Goal: Task Accomplishment & Management: Manage account settings

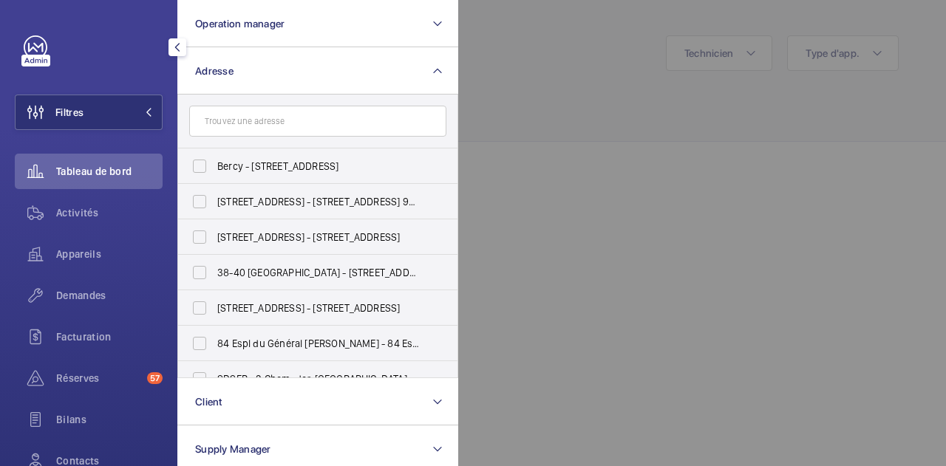
click at [233, 122] on input "text" at bounding box center [317, 121] width 257 height 31
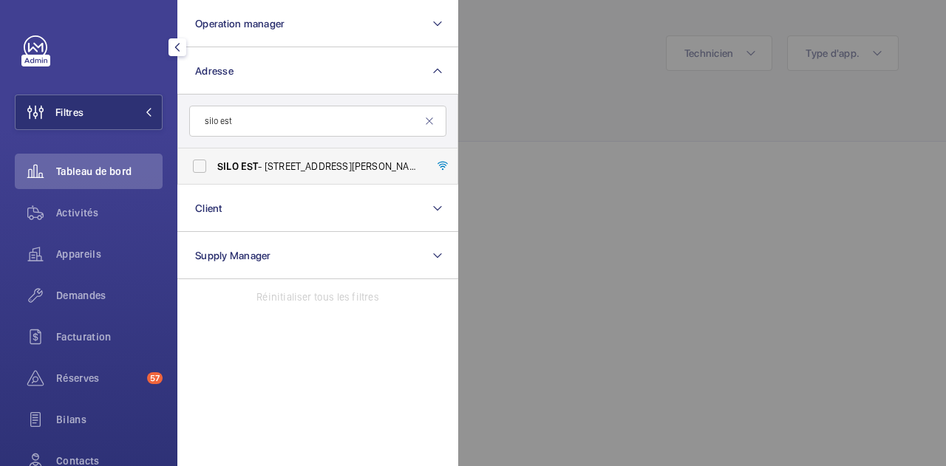
type input "silo est"
click at [259, 162] on span "SILO EST - [STREET_ADDRESS][PERSON_NAME]" at bounding box center [318, 166] width 203 height 15
click at [214, 162] on input "SILO EST - [STREET_ADDRESS][PERSON_NAME]" at bounding box center [200, 166] width 30 height 30
checkbox input "true"
click at [91, 208] on span "Activités" at bounding box center [109, 212] width 106 height 15
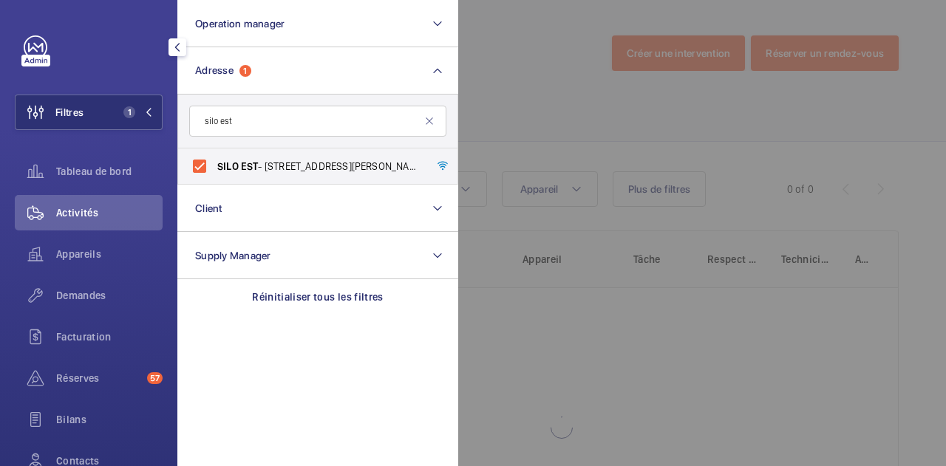
click at [597, 79] on div at bounding box center [931, 233] width 946 height 466
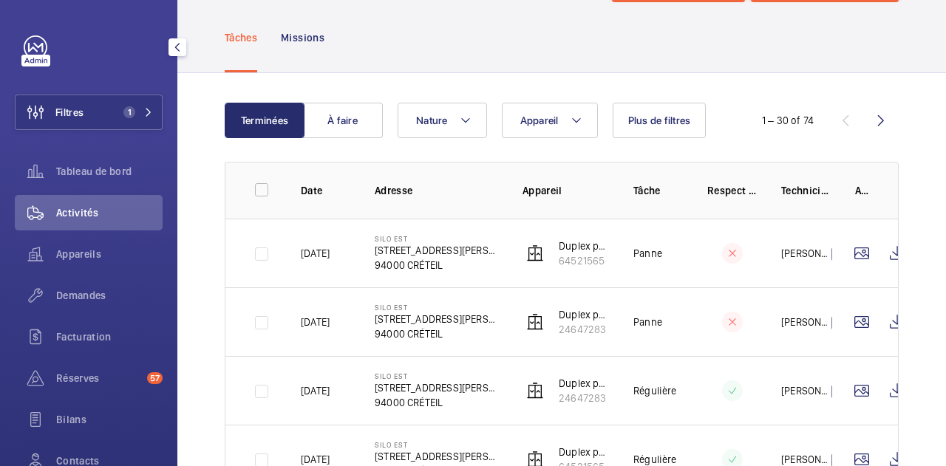
scroll to position [69, 0]
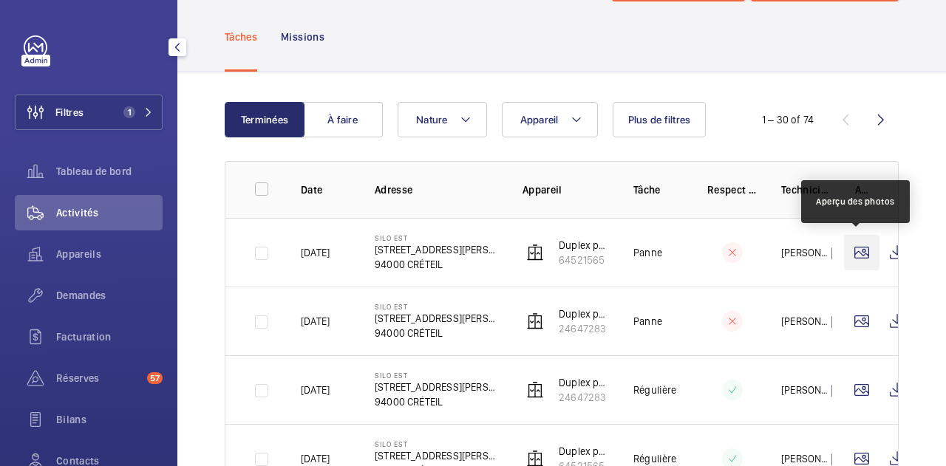
click at [855, 246] on wm-front-icon-button at bounding box center [861, 252] width 35 height 35
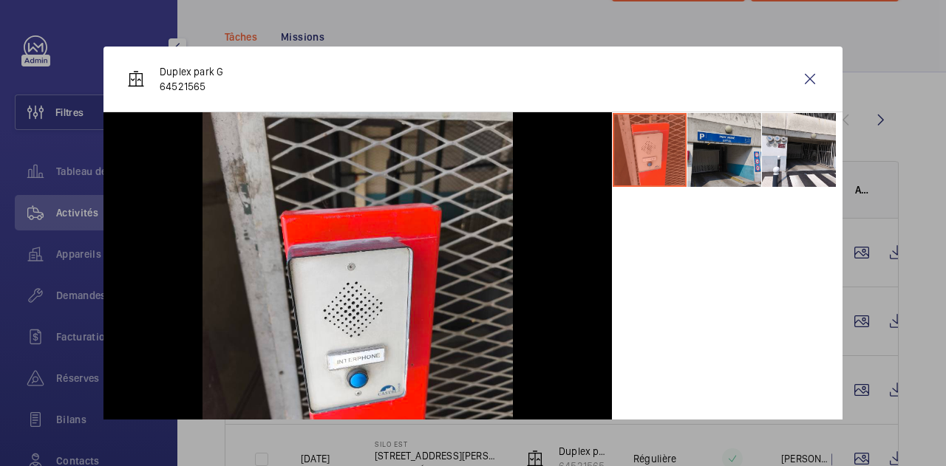
click at [727, 163] on li at bounding box center [724, 150] width 74 height 74
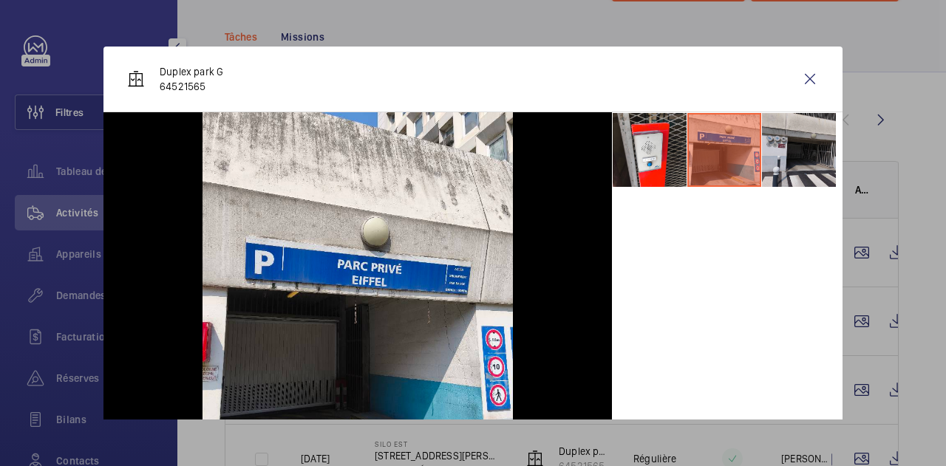
click at [774, 163] on li at bounding box center [799, 150] width 74 height 74
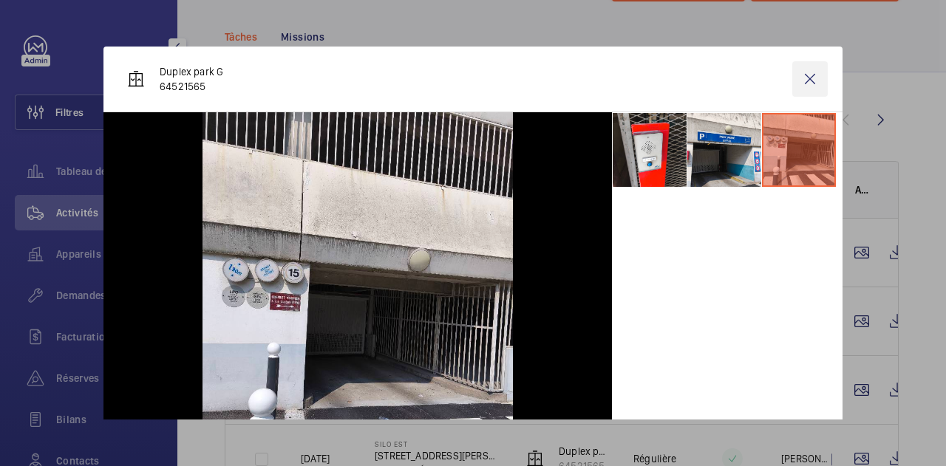
click at [801, 78] on wm-front-icon-button at bounding box center [809, 78] width 35 height 35
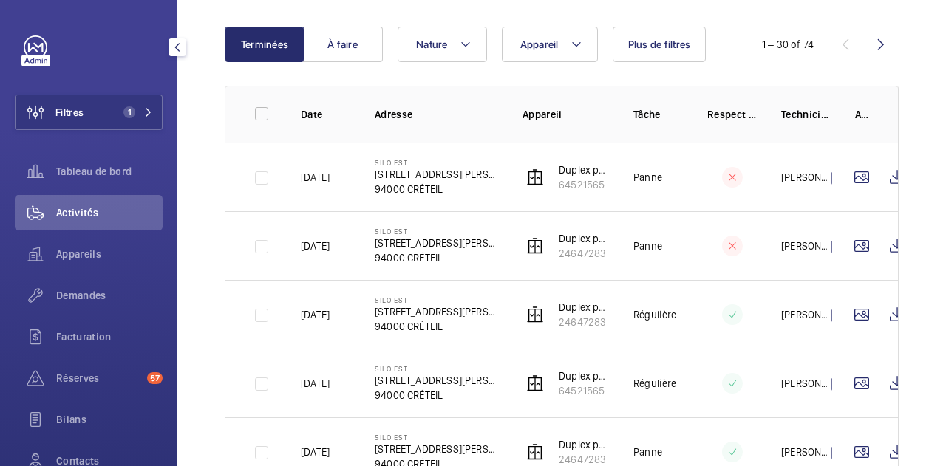
scroll to position [204, 0]
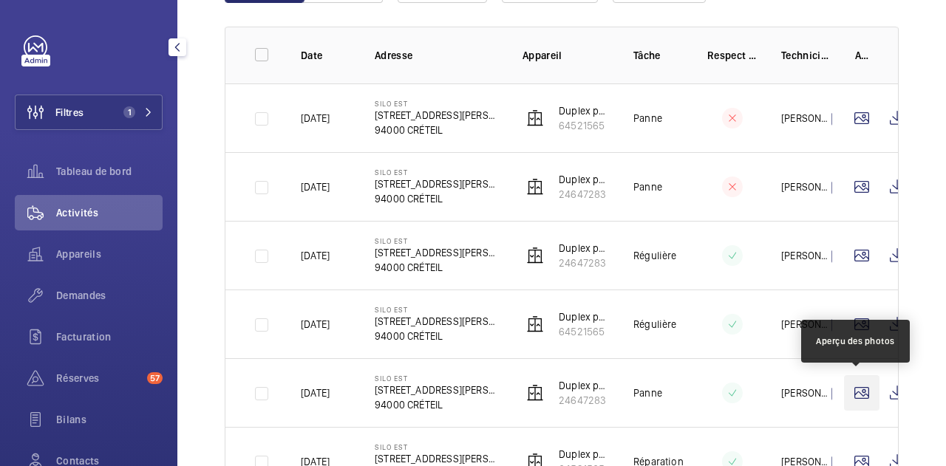
click at [861, 394] on wm-front-icon-button at bounding box center [861, 392] width 35 height 35
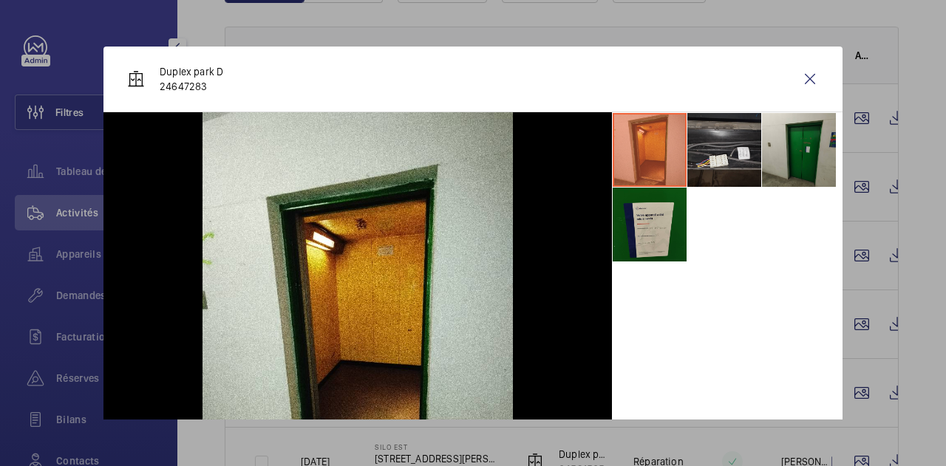
click at [709, 163] on li at bounding box center [724, 150] width 74 height 74
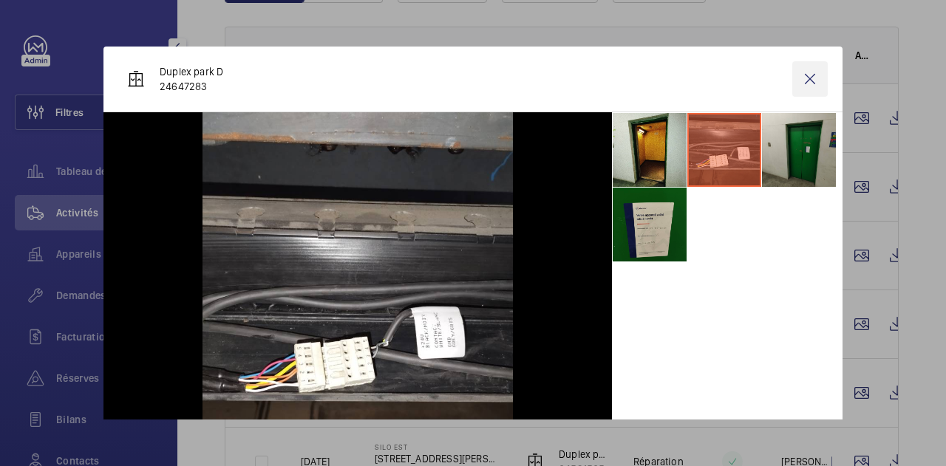
click at [799, 66] on wm-front-icon-button at bounding box center [809, 78] width 35 height 35
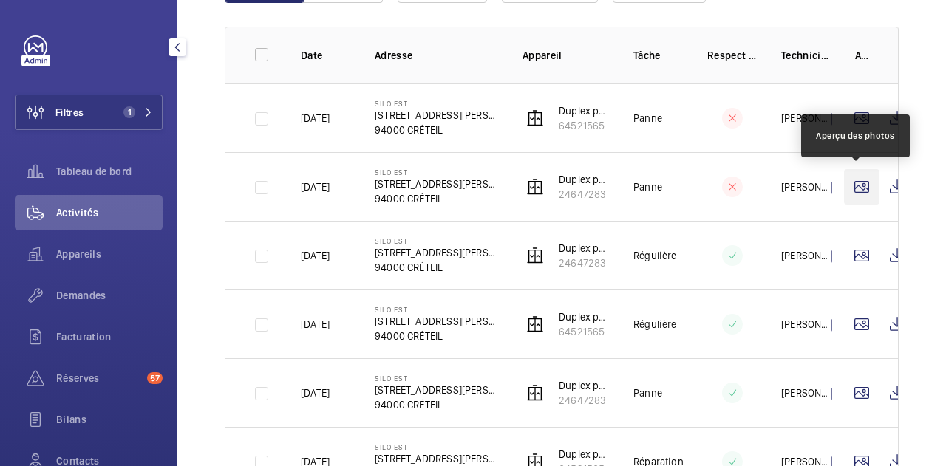
click at [857, 194] on wm-front-icon-button at bounding box center [861, 186] width 35 height 35
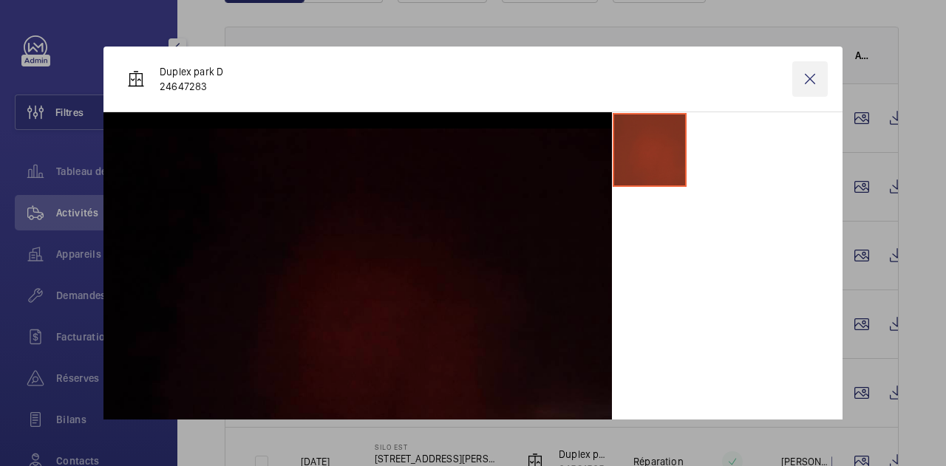
click at [796, 78] on wm-front-icon-button at bounding box center [809, 78] width 35 height 35
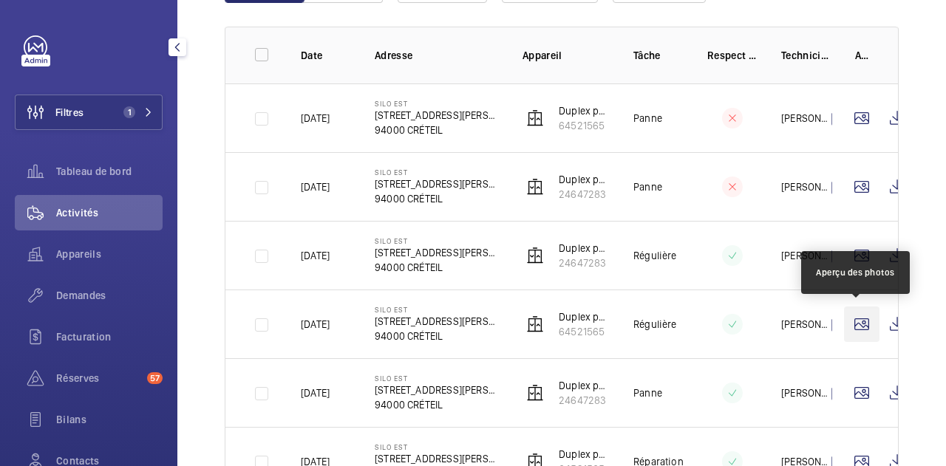
click at [853, 318] on wm-front-icon-button at bounding box center [861, 324] width 35 height 35
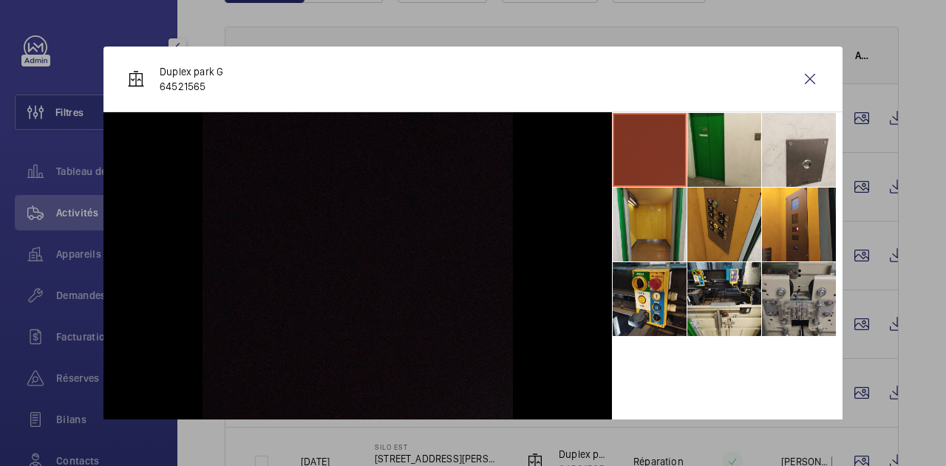
click at [798, 302] on li at bounding box center [799, 299] width 74 height 74
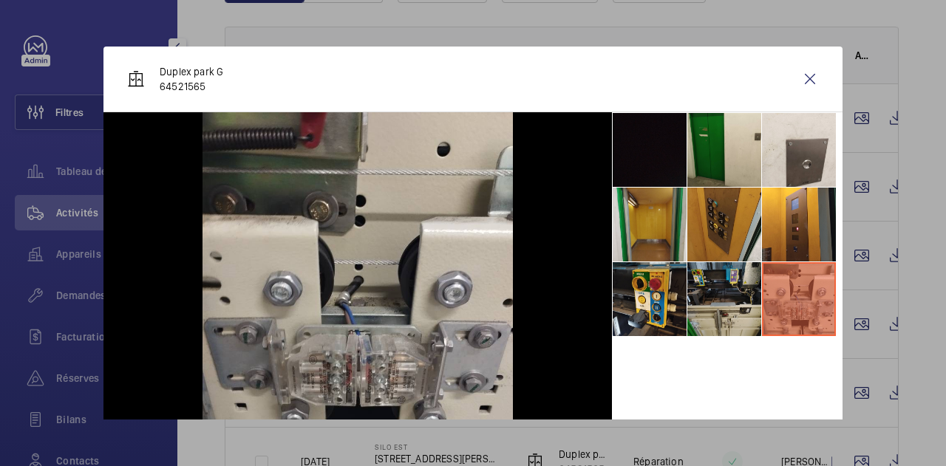
click at [717, 289] on li at bounding box center [724, 299] width 74 height 74
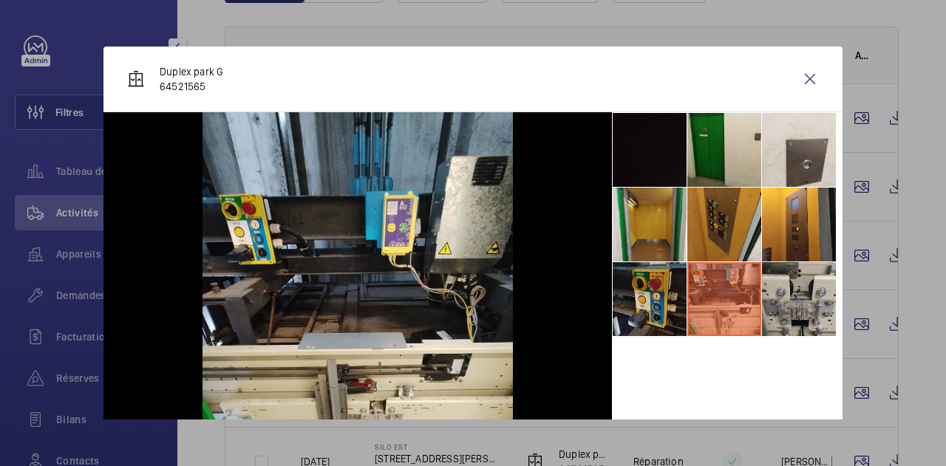
click at [644, 284] on li at bounding box center [649, 299] width 74 height 74
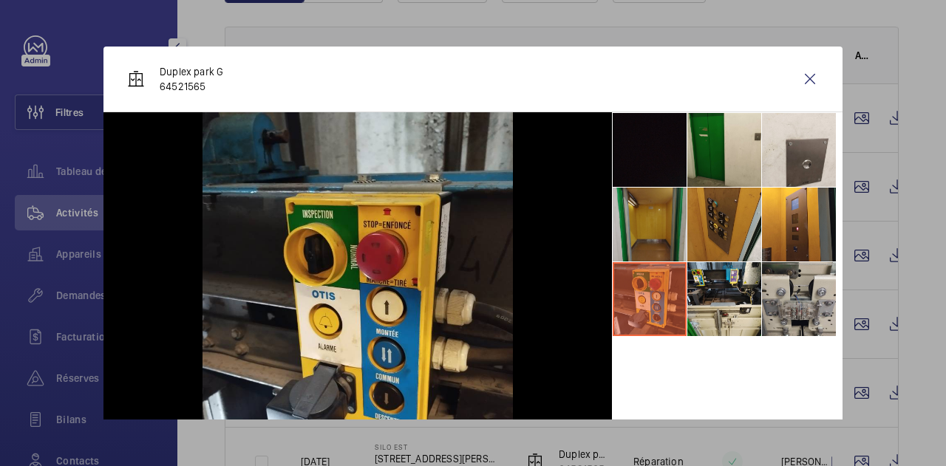
click at [644, 245] on li at bounding box center [649, 225] width 74 height 74
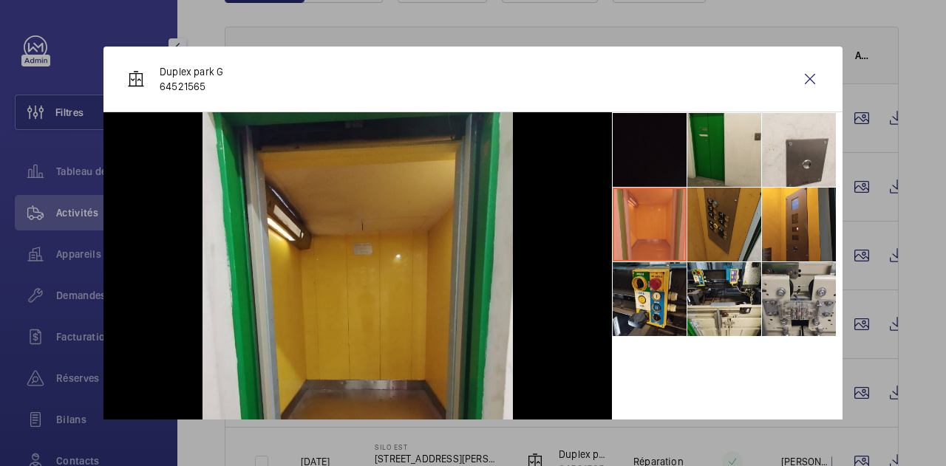
click at [699, 228] on li at bounding box center [724, 225] width 74 height 74
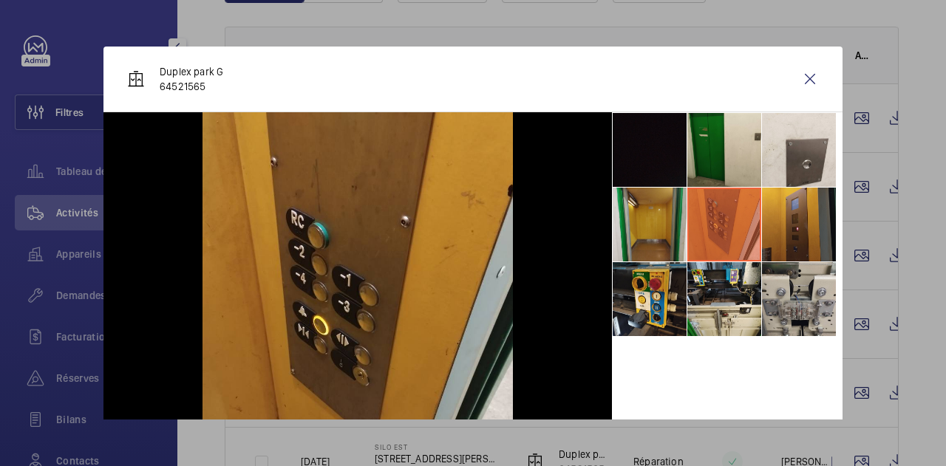
click at [762, 229] on li at bounding box center [799, 225] width 74 height 74
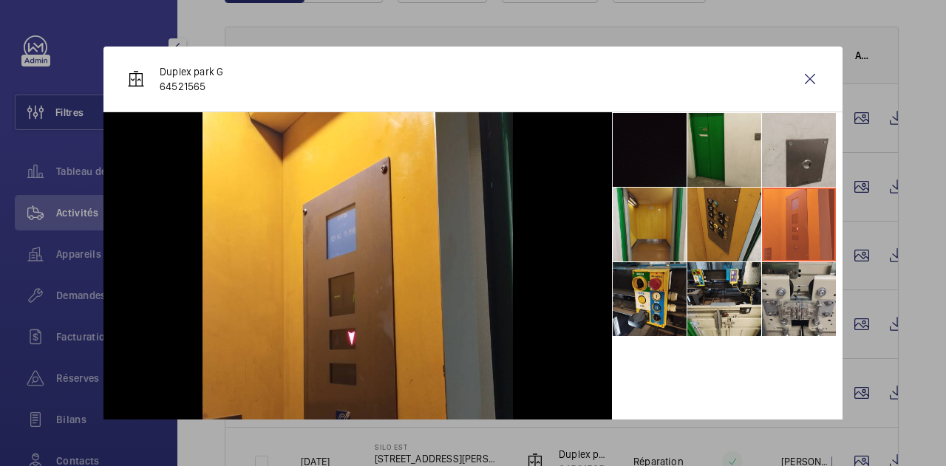
click at [762, 166] on li at bounding box center [799, 150] width 74 height 74
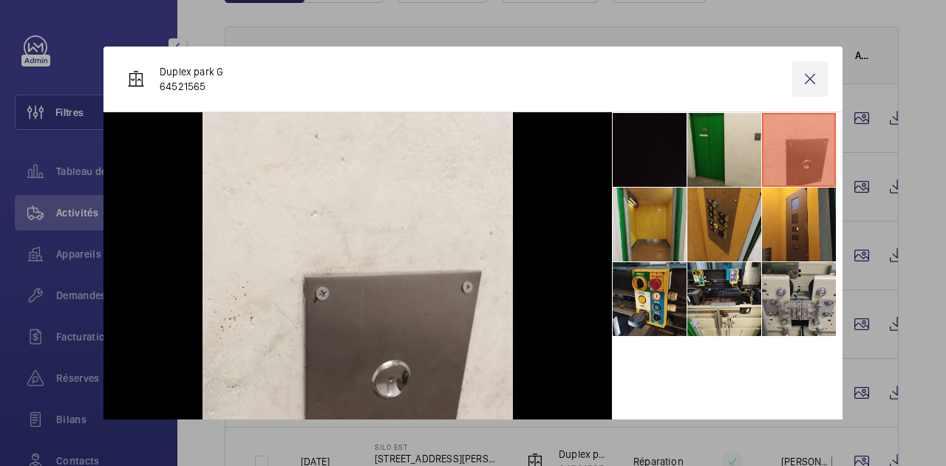
click at [802, 81] on wm-front-icon-button at bounding box center [809, 78] width 35 height 35
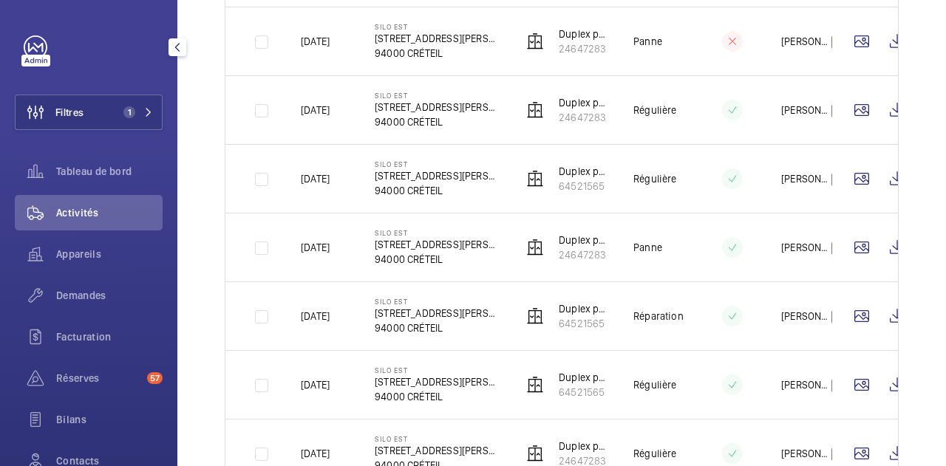
scroll to position [350, 0]
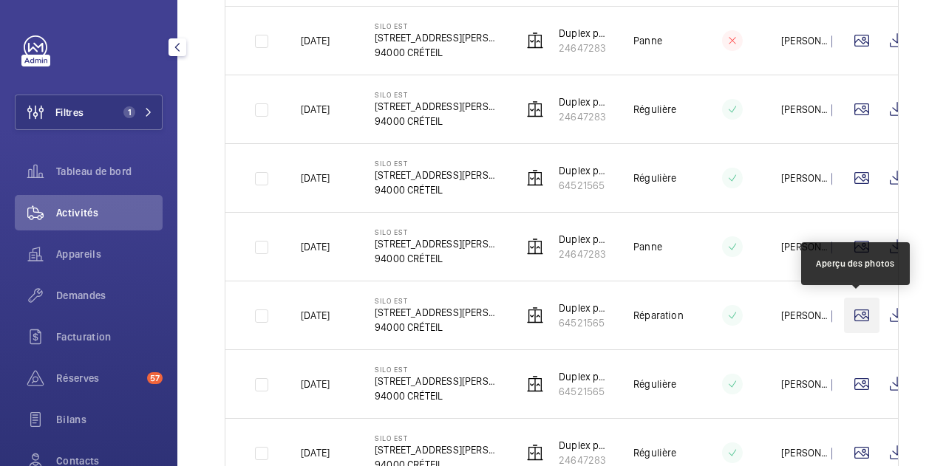
click at [855, 310] on wm-front-icon-button at bounding box center [861, 315] width 35 height 35
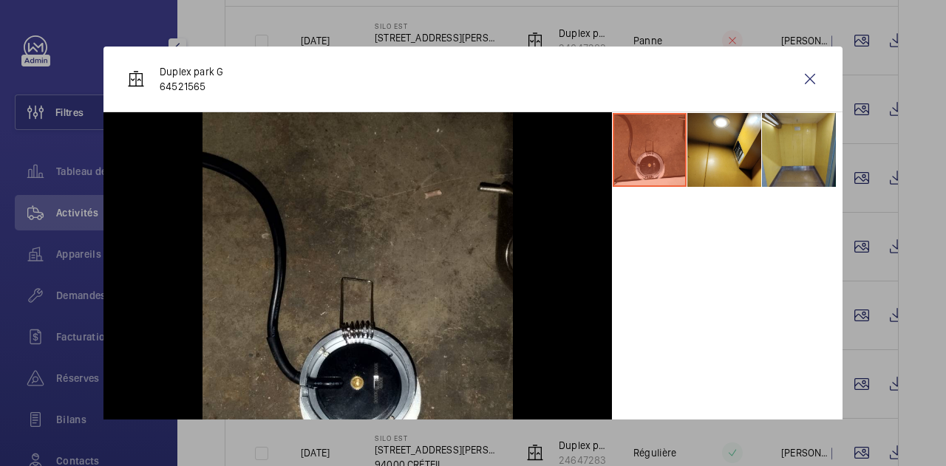
click at [854, 307] on div at bounding box center [473, 233] width 946 height 466
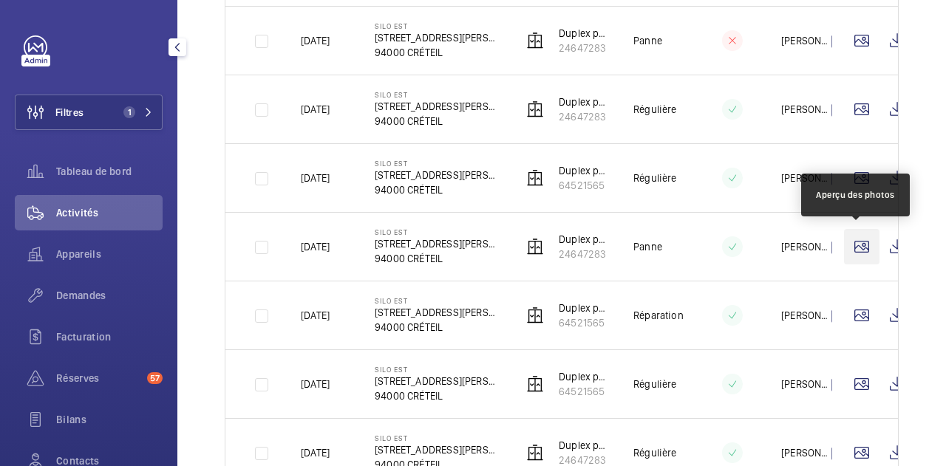
click at [855, 233] on wm-front-icon-button at bounding box center [861, 246] width 35 height 35
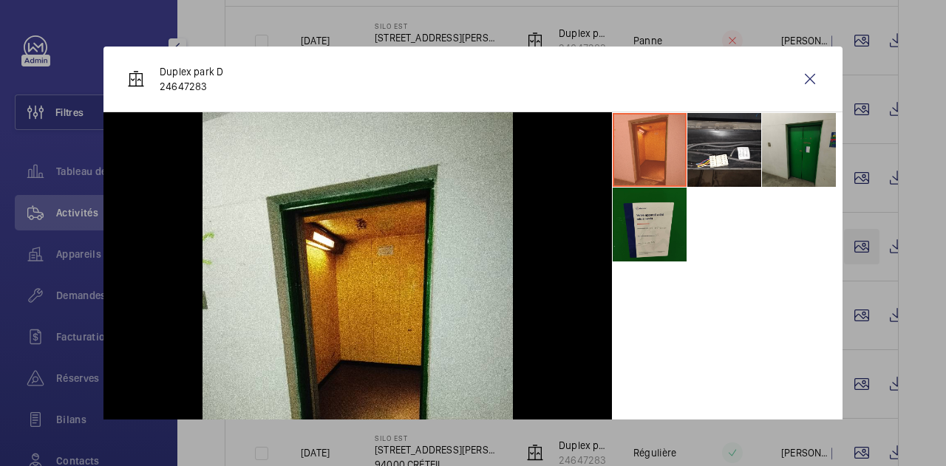
click at [855, 233] on div at bounding box center [473, 233] width 946 height 466
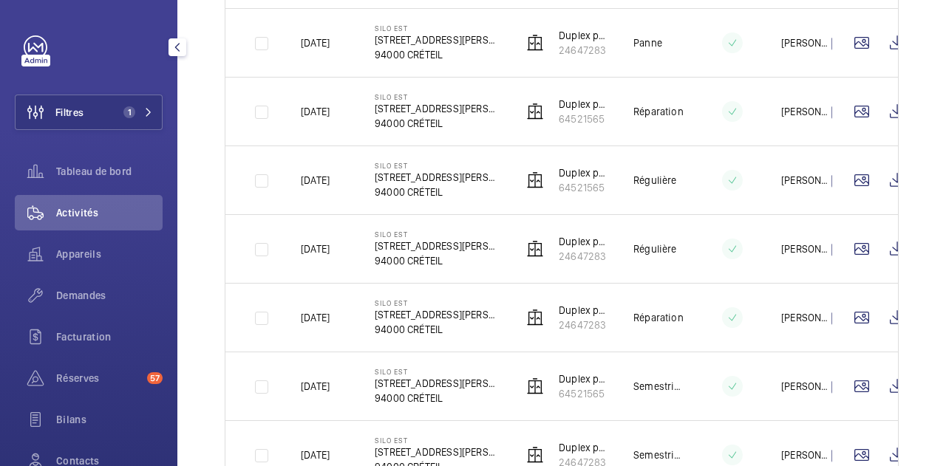
scroll to position [556, 0]
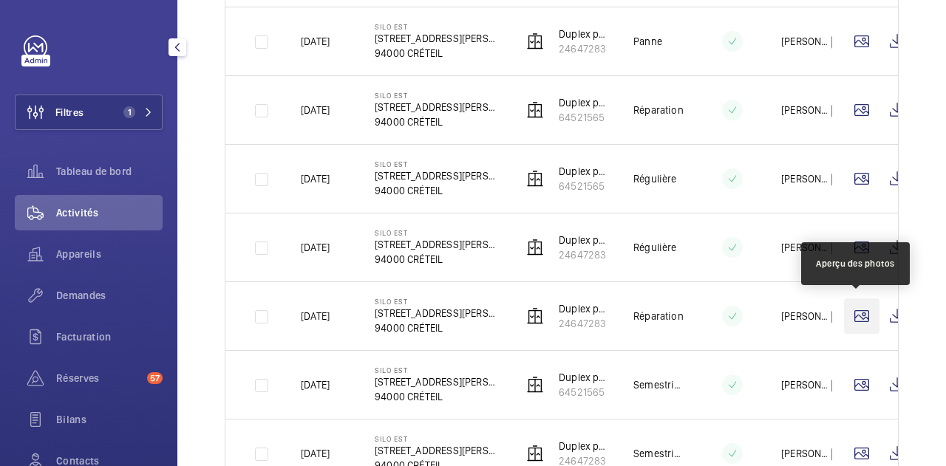
click at [858, 315] on wm-front-icon-button at bounding box center [861, 315] width 35 height 35
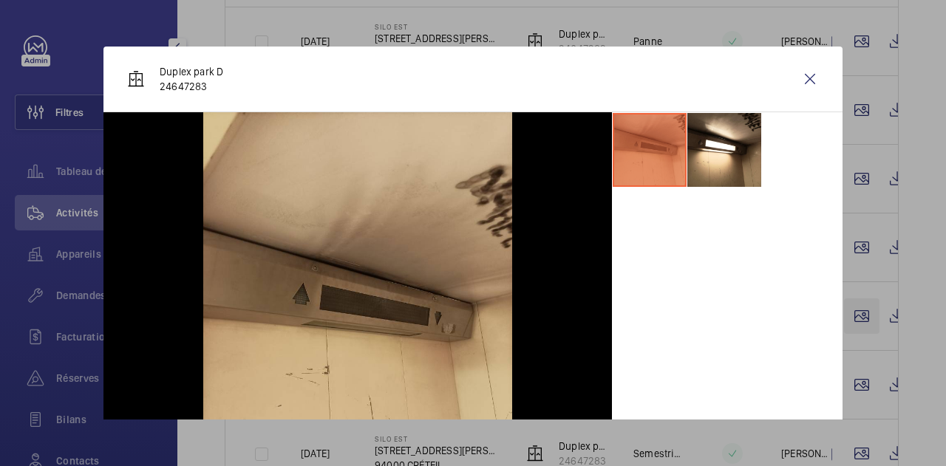
click at [858, 315] on div at bounding box center [473, 233] width 946 height 466
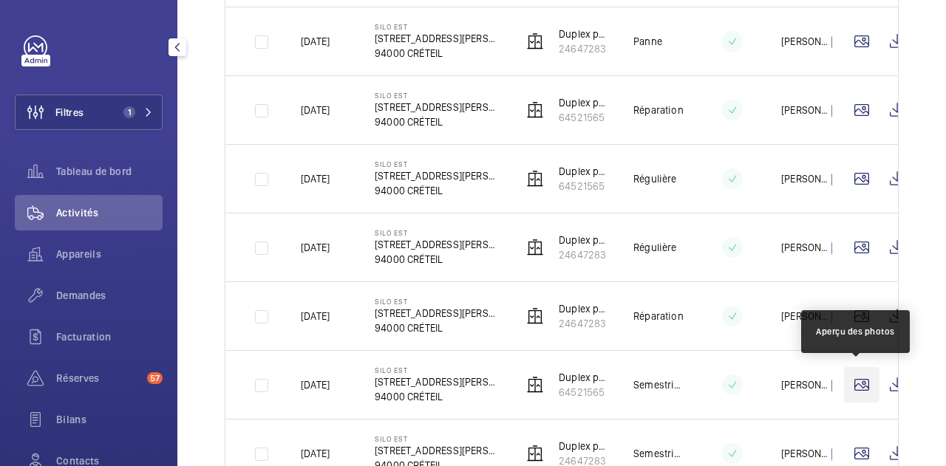
click at [860, 389] on wm-front-icon-button at bounding box center [861, 384] width 35 height 35
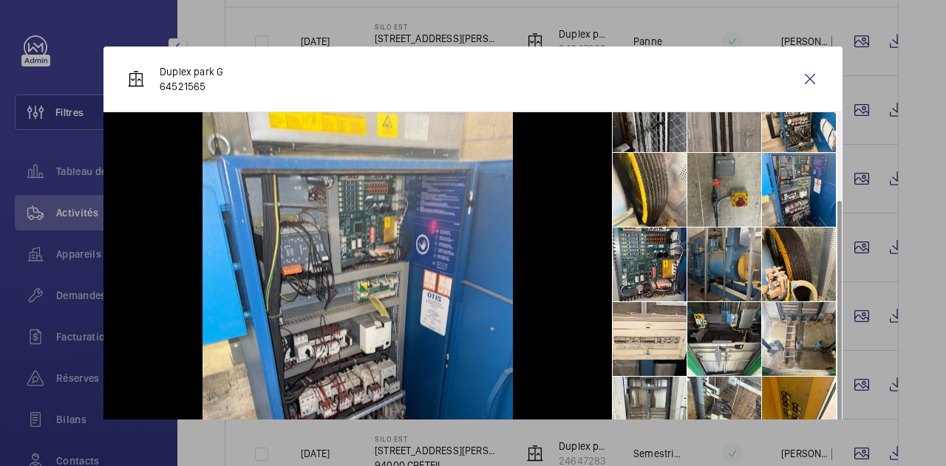
scroll to position [106, 0]
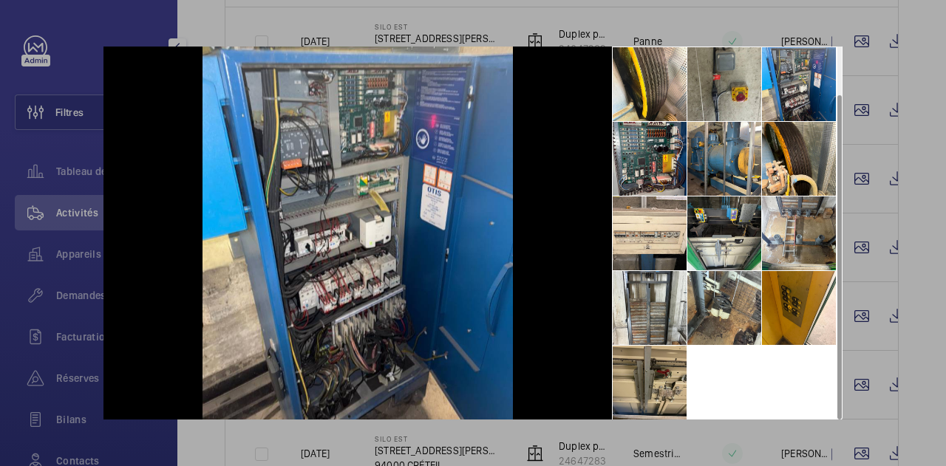
click at [646, 351] on li at bounding box center [649, 383] width 74 height 74
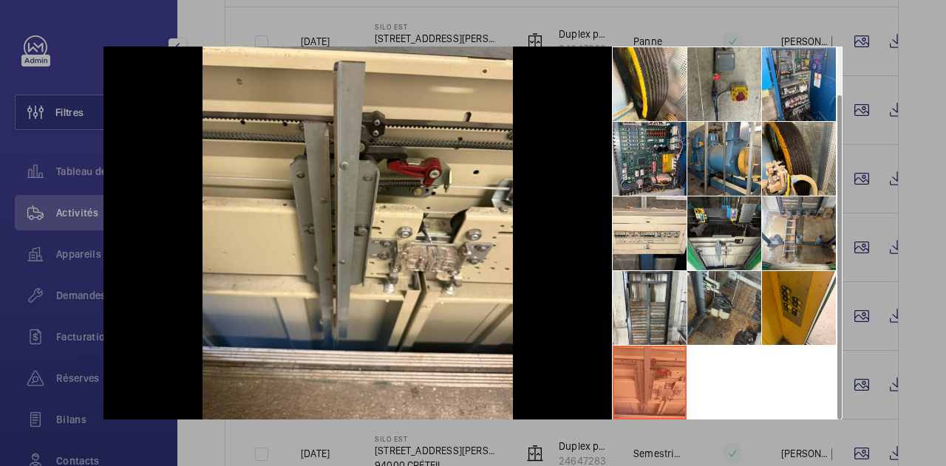
click at [704, 289] on li at bounding box center [724, 308] width 74 height 74
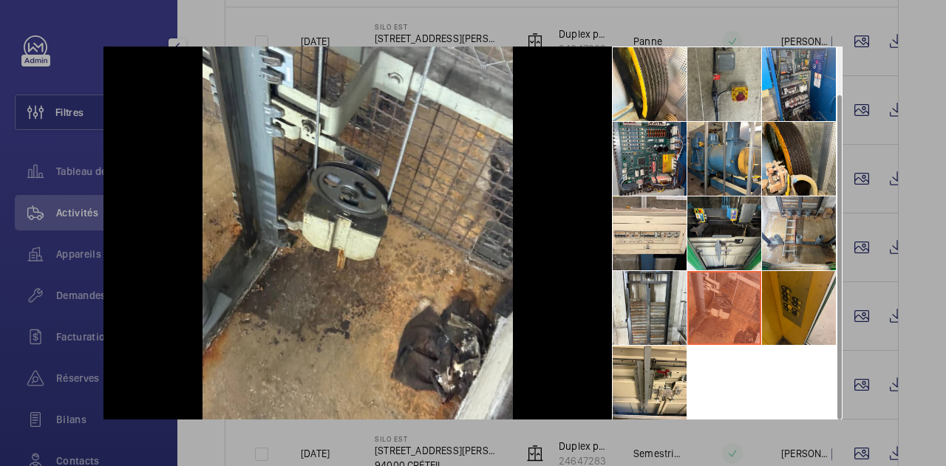
click at [781, 287] on li at bounding box center [799, 308] width 74 height 74
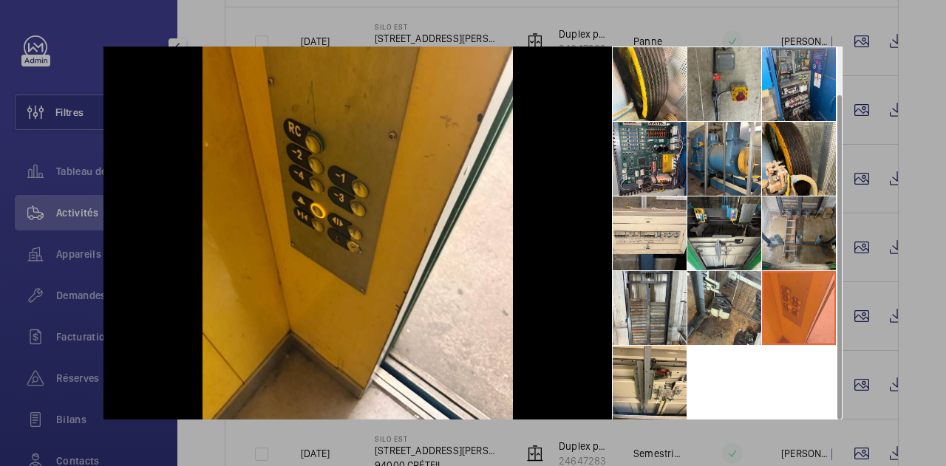
click at [769, 219] on li at bounding box center [799, 233] width 74 height 74
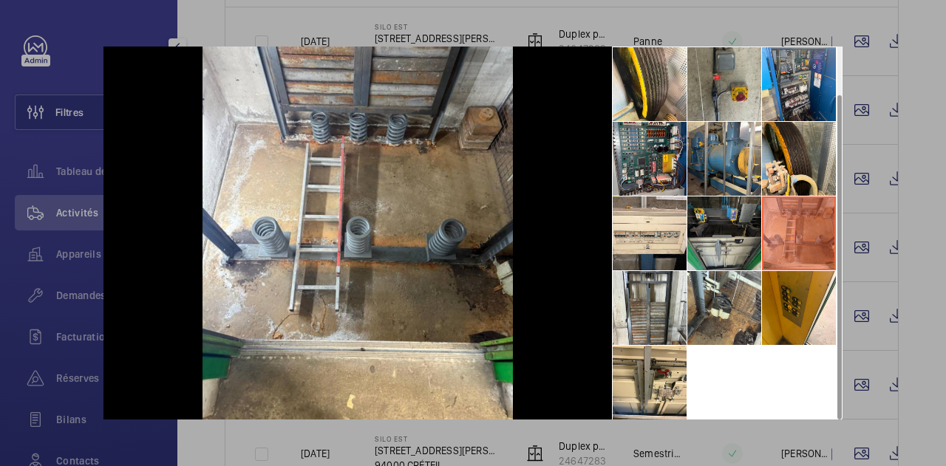
click at [709, 222] on li at bounding box center [724, 233] width 74 height 74
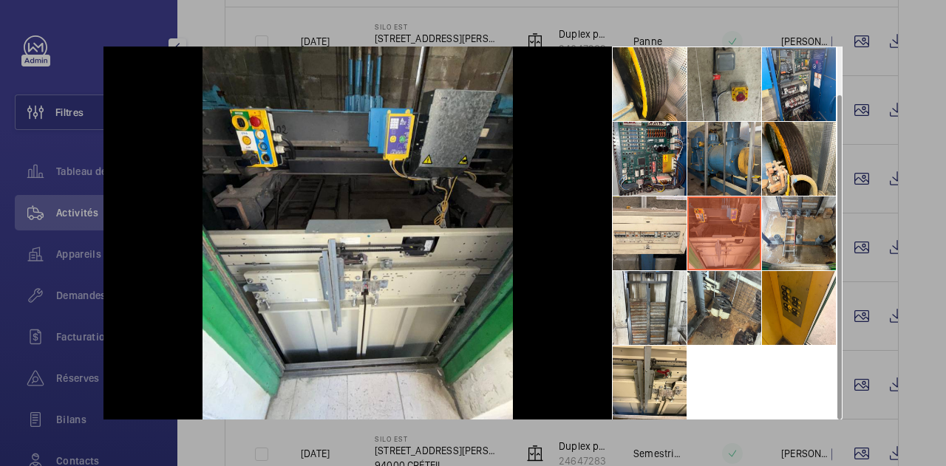
click at [711, 143] on li at bounding box center [724, 159] width 74 height 74
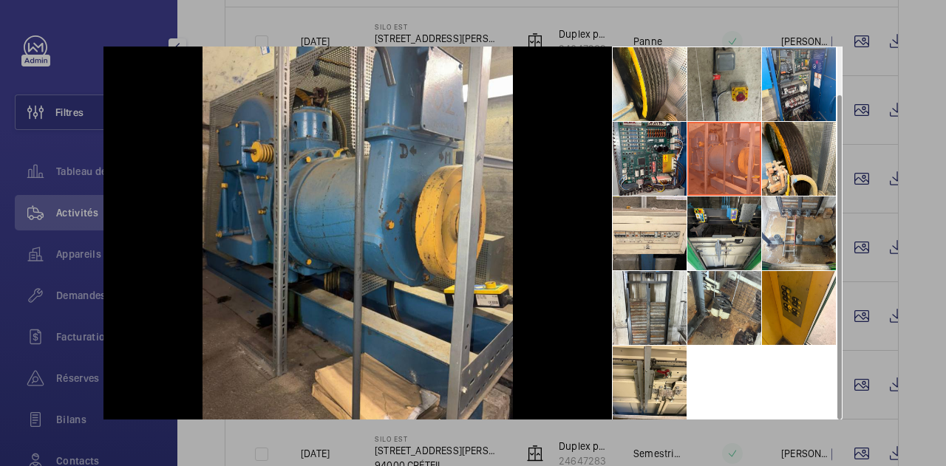
click at [696, 143] on li at bounding box center [724, 159] width 74 height 74
click at [646, 151] on li at bounding box center [649, 159] width 74 height 74
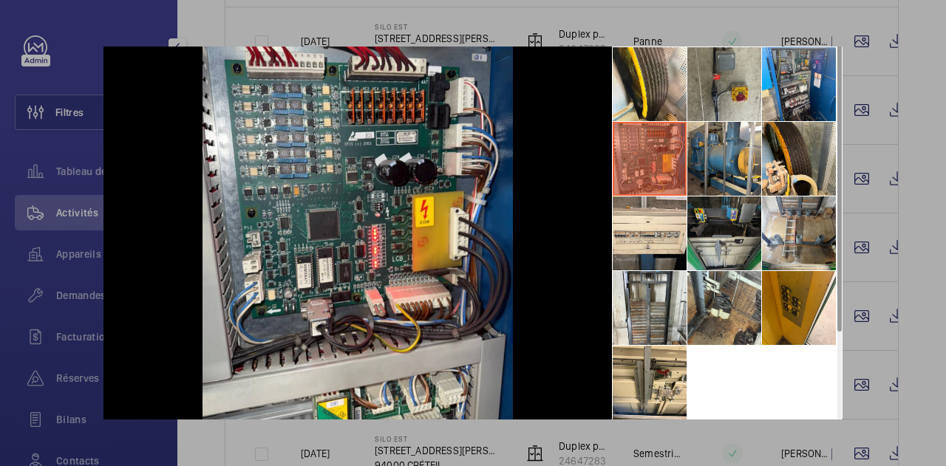
scroll to position [0, 0]
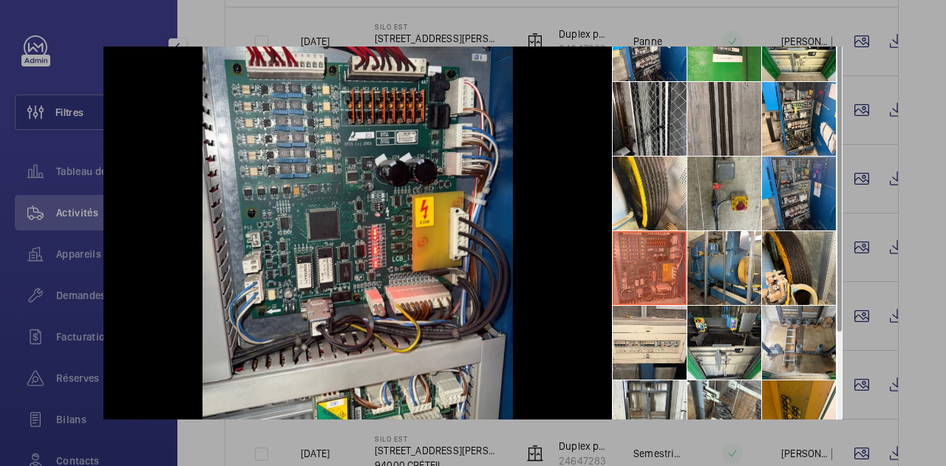
click at [793, 185] on li at bounding box center [799, 194] width 74 height 74
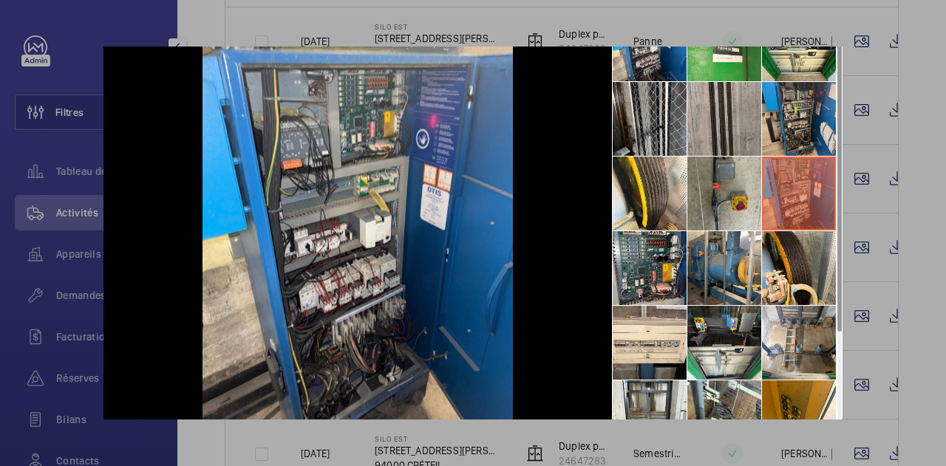
click at [790, 121] on li at bounding box center [799, 119] width 74 height 74
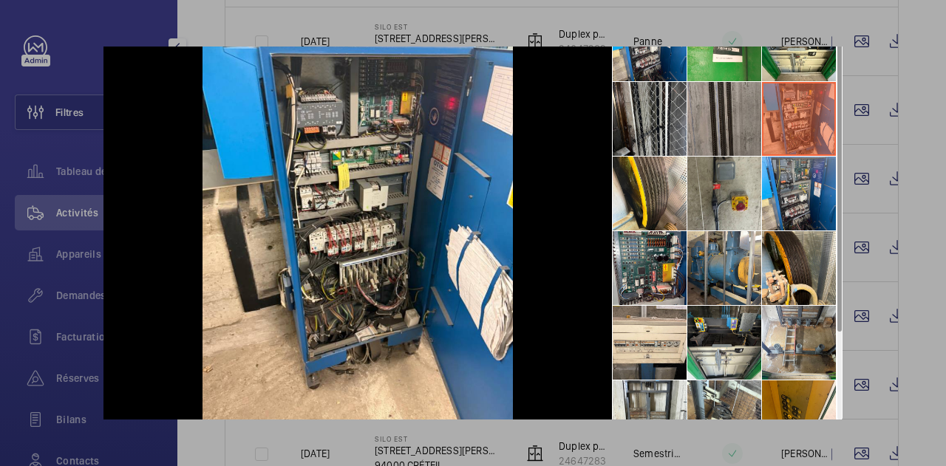
click at [721, 113] on li at bounding box center [724, 119] width 74 height 74
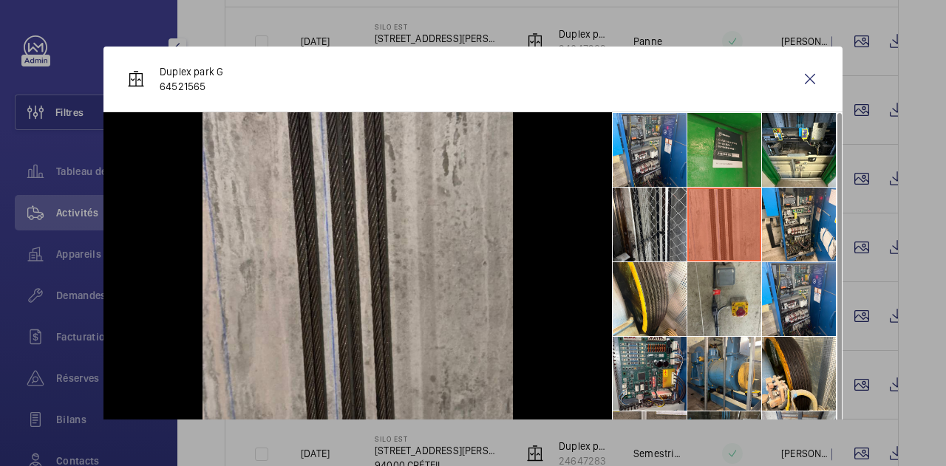
click at [717, 131] on li at bounding box center [724, 150] width 74 height 74
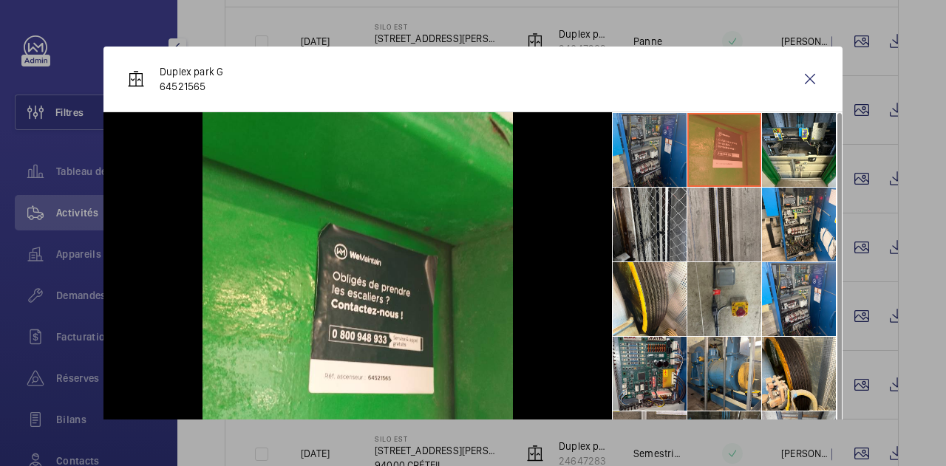
click at [646, 140] on li at bounding box center [649, 150] width 74 height 74
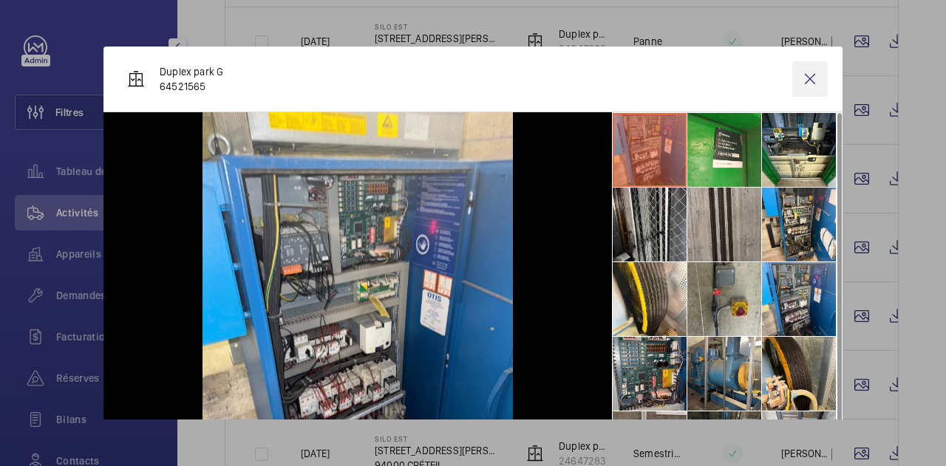
click at [796, 81] on wm-front-icon-button at bounding box center [809, 78] width 35 height 35
